Goal: Find specific page/section: Find specific page/section

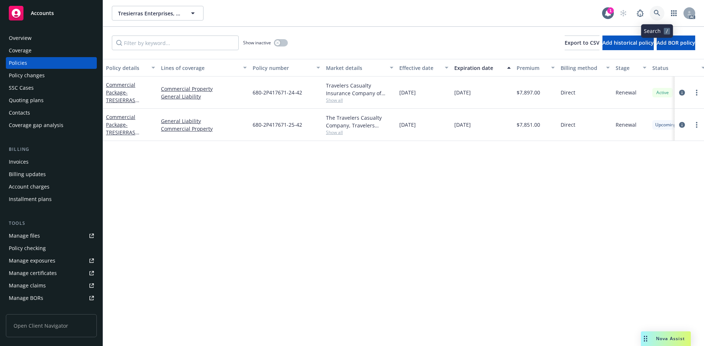
click at [657, 11] on icon at bounding box center [657, 13] width 6 height 6
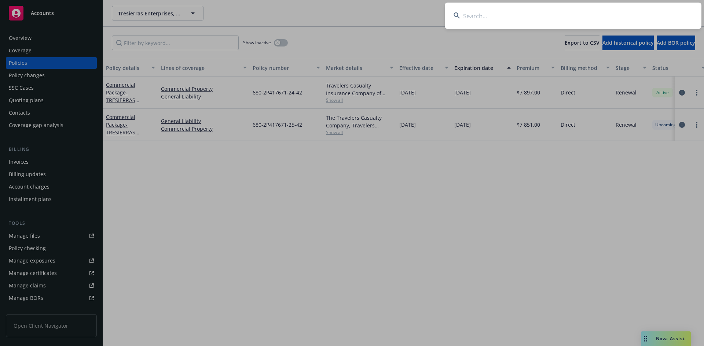
click at [566, 17] on input at bounding box center [573, 16] width 257 height 26
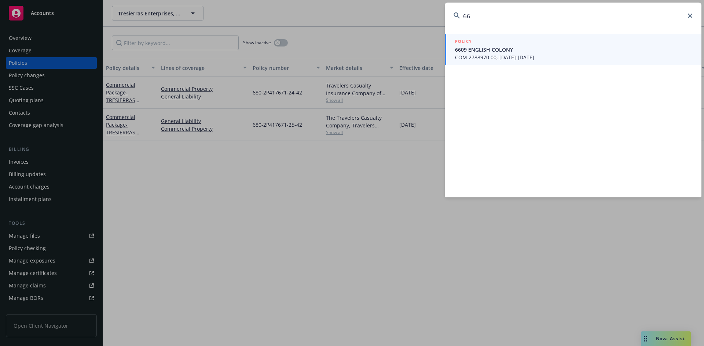
type input "6"
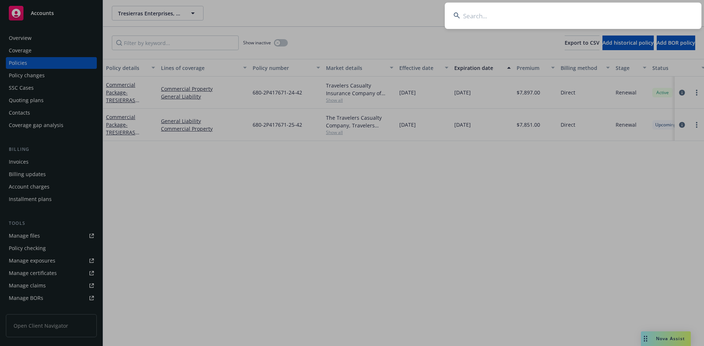
type input "r"
type input "trmr66090402"
